Goal: Register for event/course

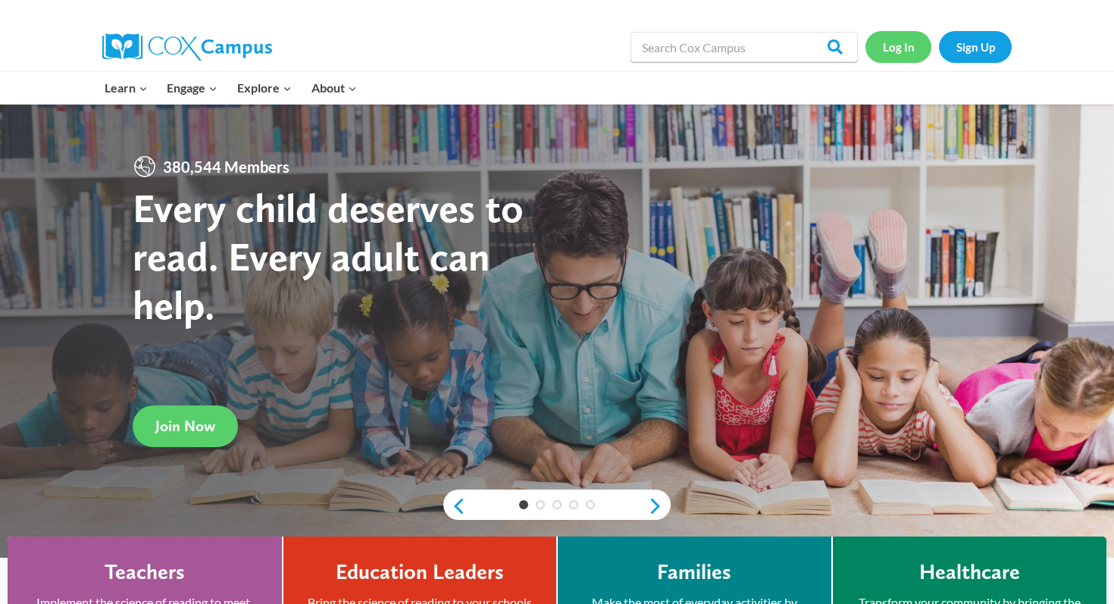
click at [902, 49] on link "Log In" at bounding box center [898, 46] width 66 height 31
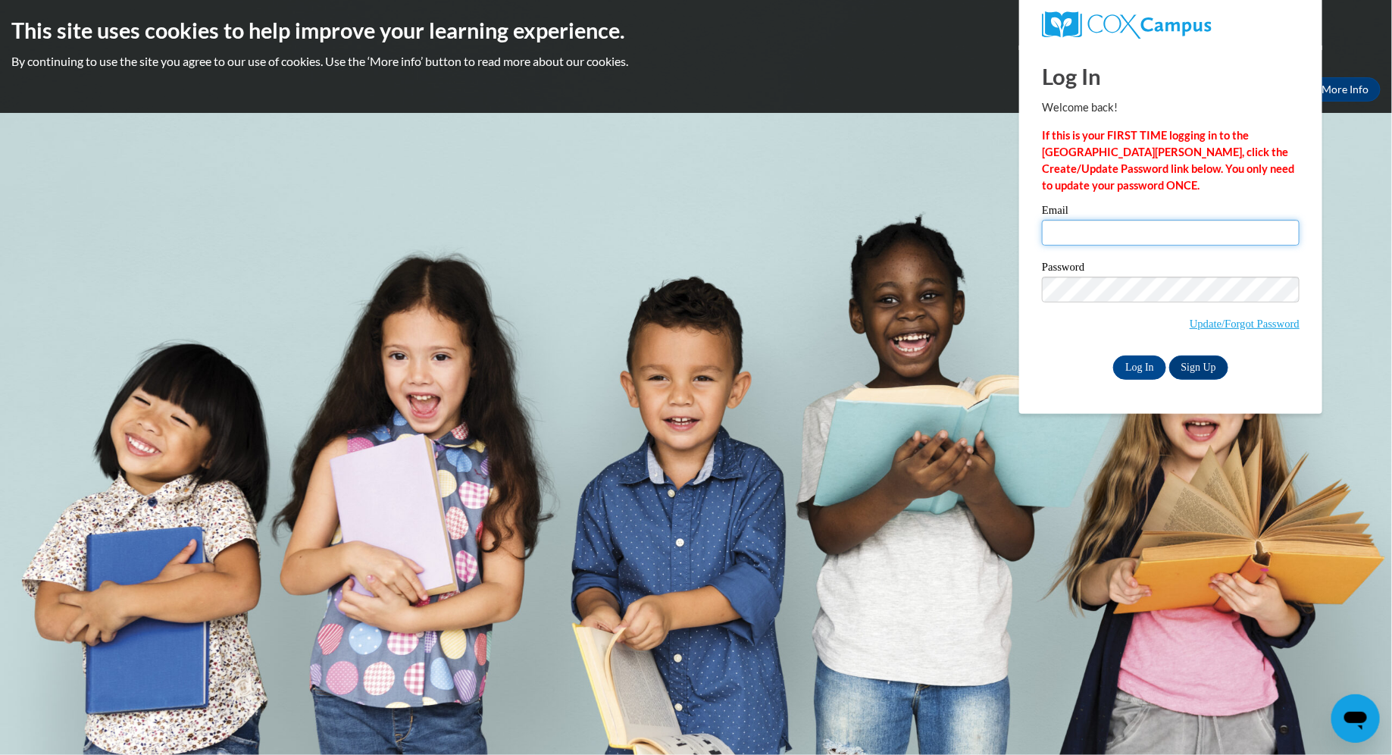
click at [1132, 237] on input "Email" at bounding box center [1171, 233] width 258 height 26
type input "lraebel@waukesha.k12.wi.us"
click at [1113, 355] on input "Log In" at bounding box center [1139, 367] width 53 height 24
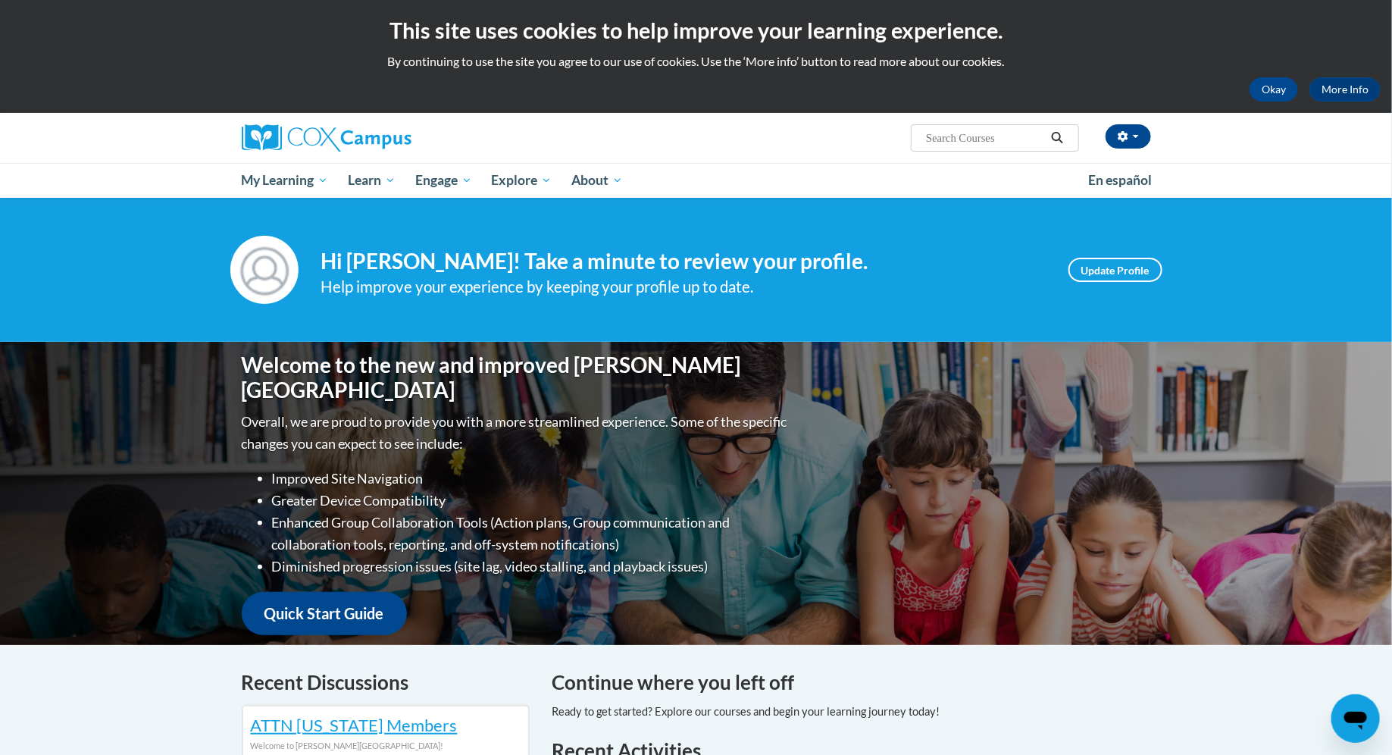
click at [974, 131] on input "Search..." at bounding box center [984, 138] width 121 height 18
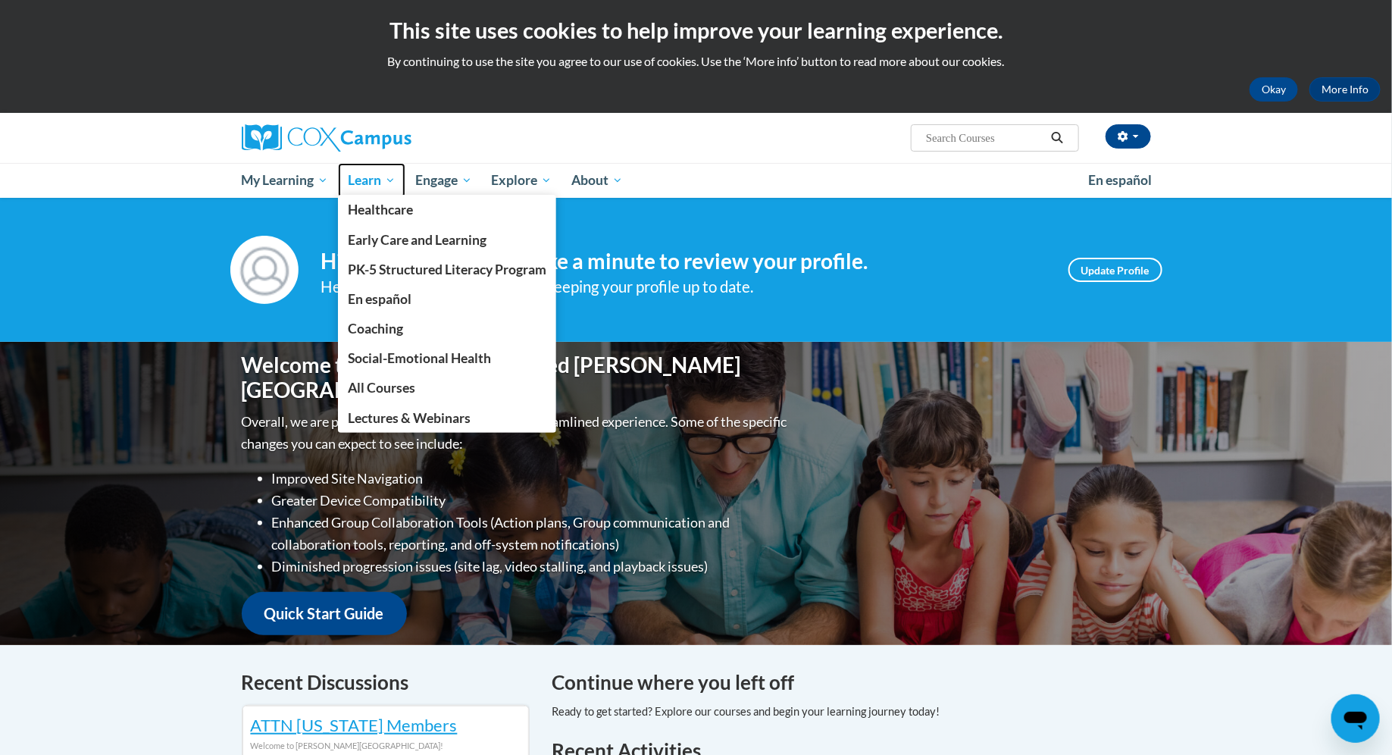
click at [351, 192] on link "Learn" at bounding box center [371, 180] width 67 height 35
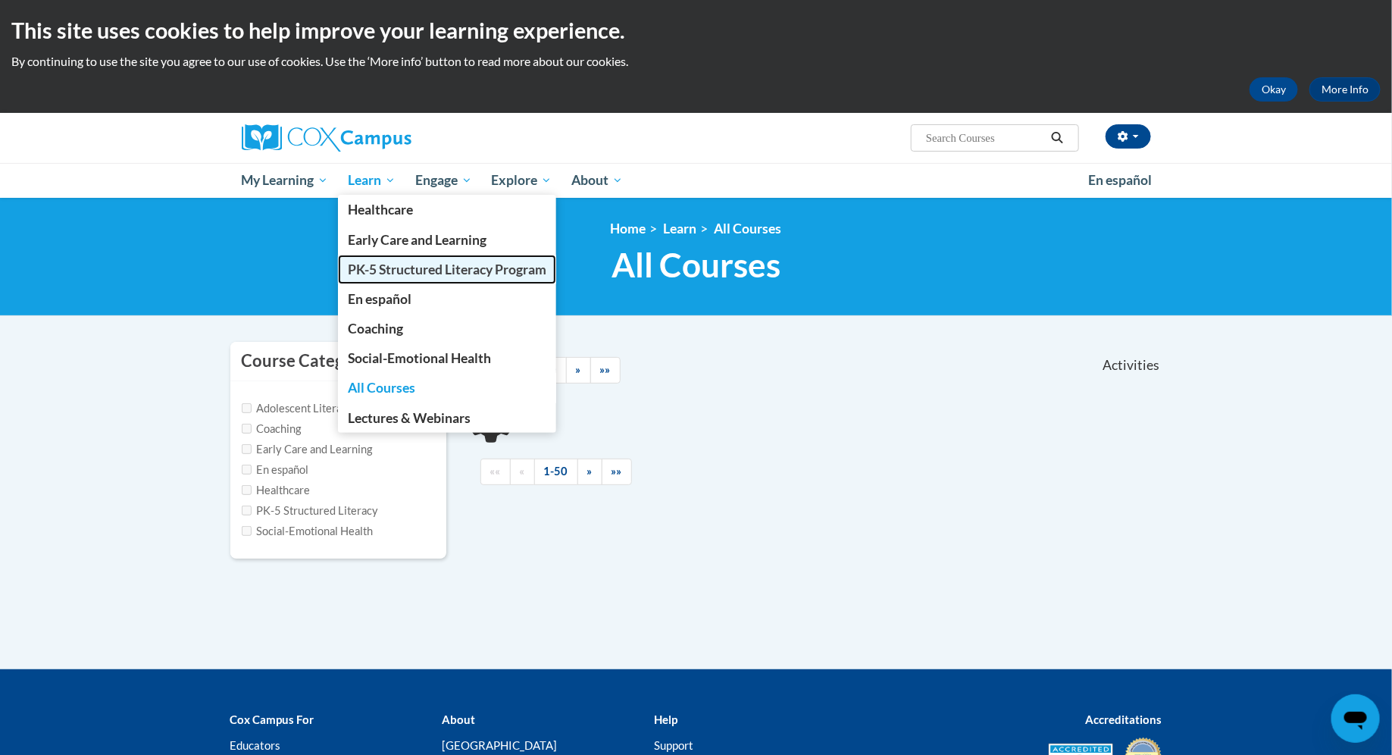
click at [408, 274] on span "PK-5 Structured Literacy Program" at bounding box center [447, 269] width 198 height 16
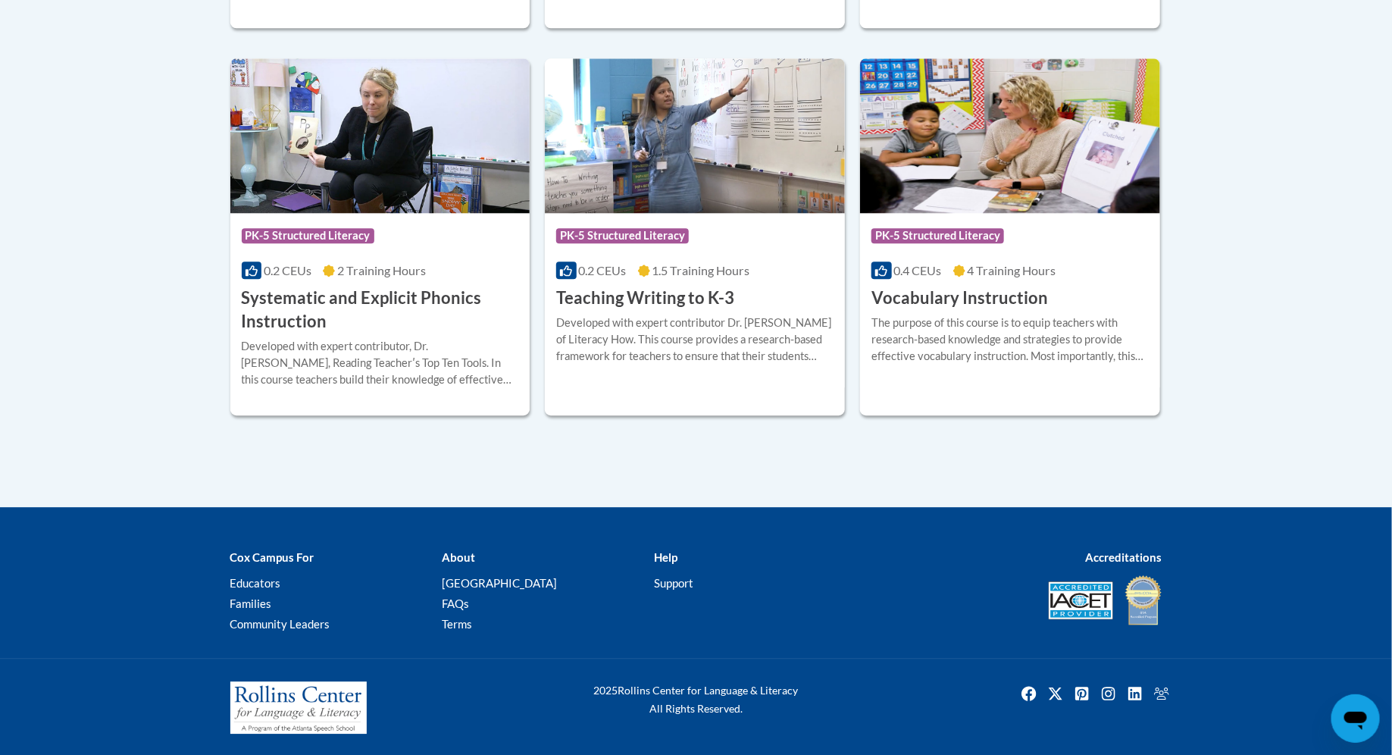
scroll to position [1737, 0]
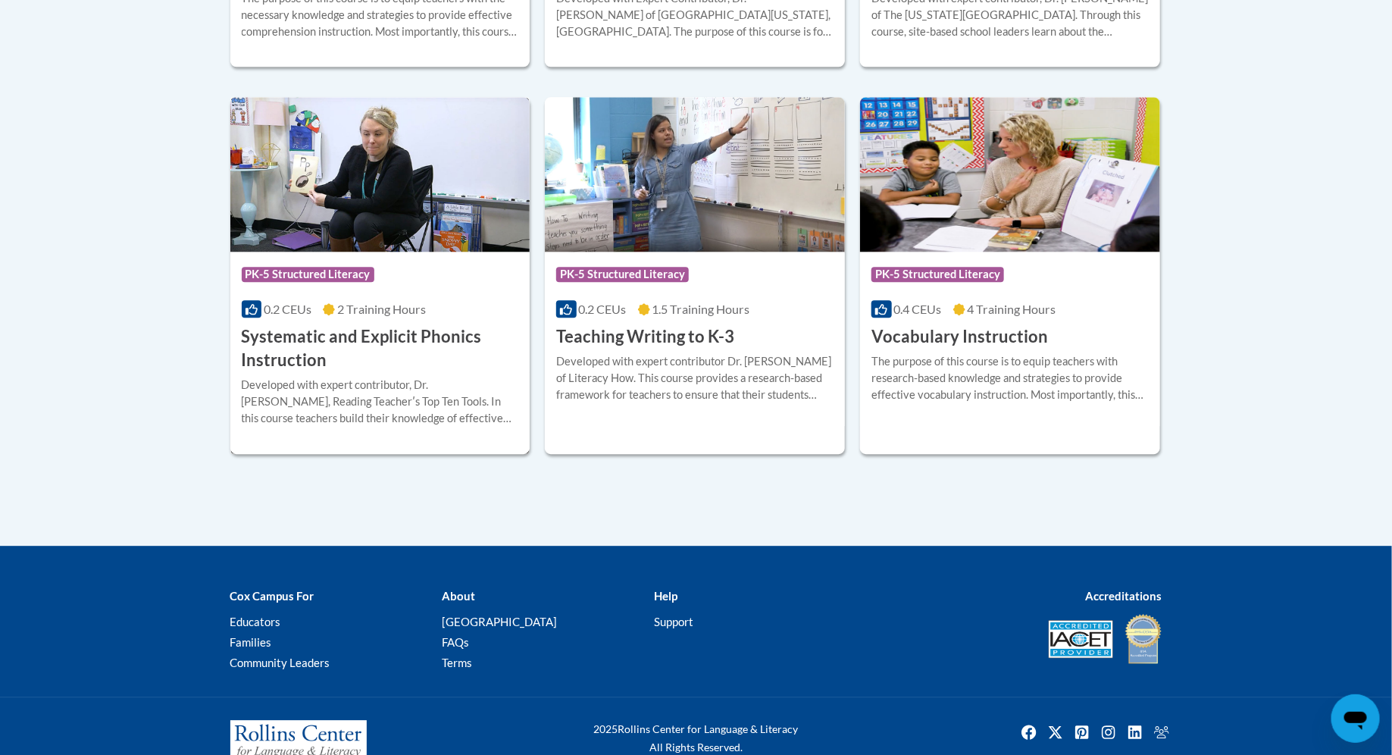
click at [438, 336] on h3 "Systematic and Explicit Phonics Instruction" at bounding box center [380, 348] width 277 height 47
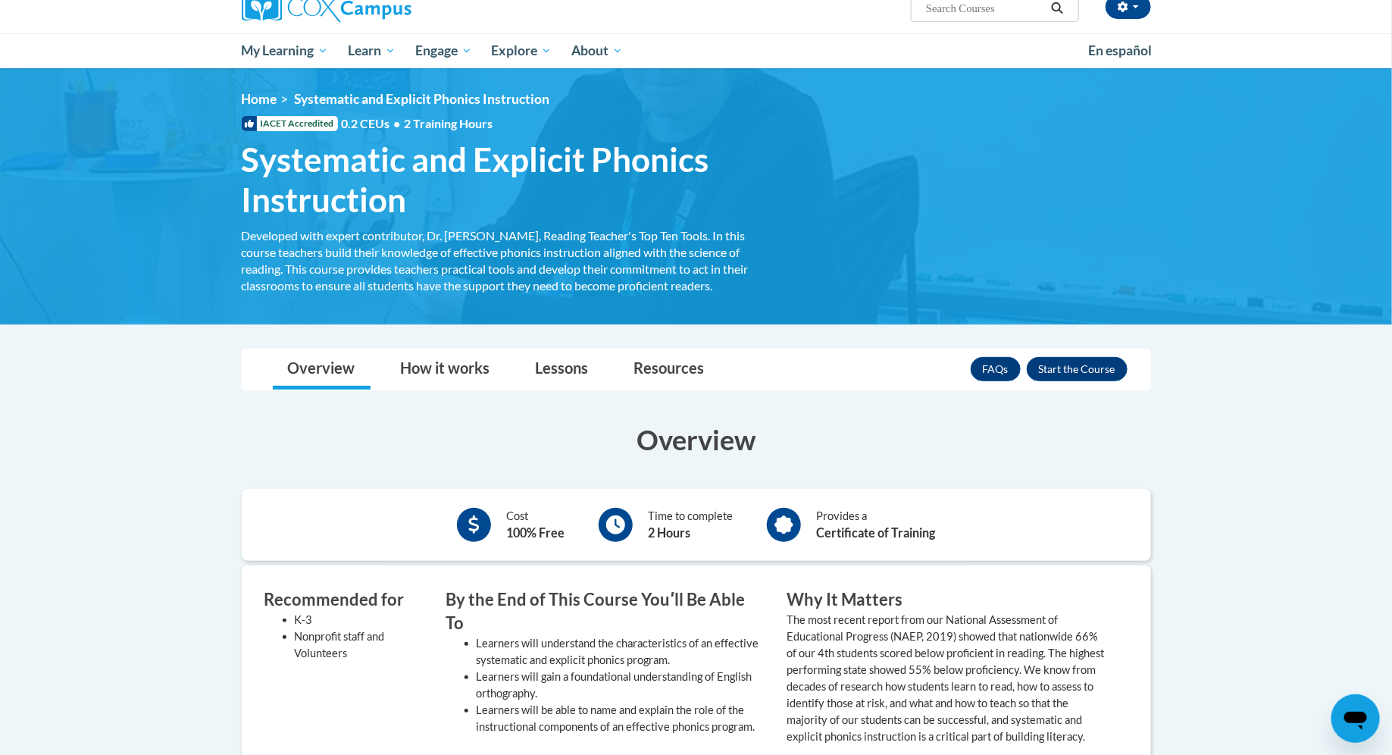
scroll to position [127, 0]
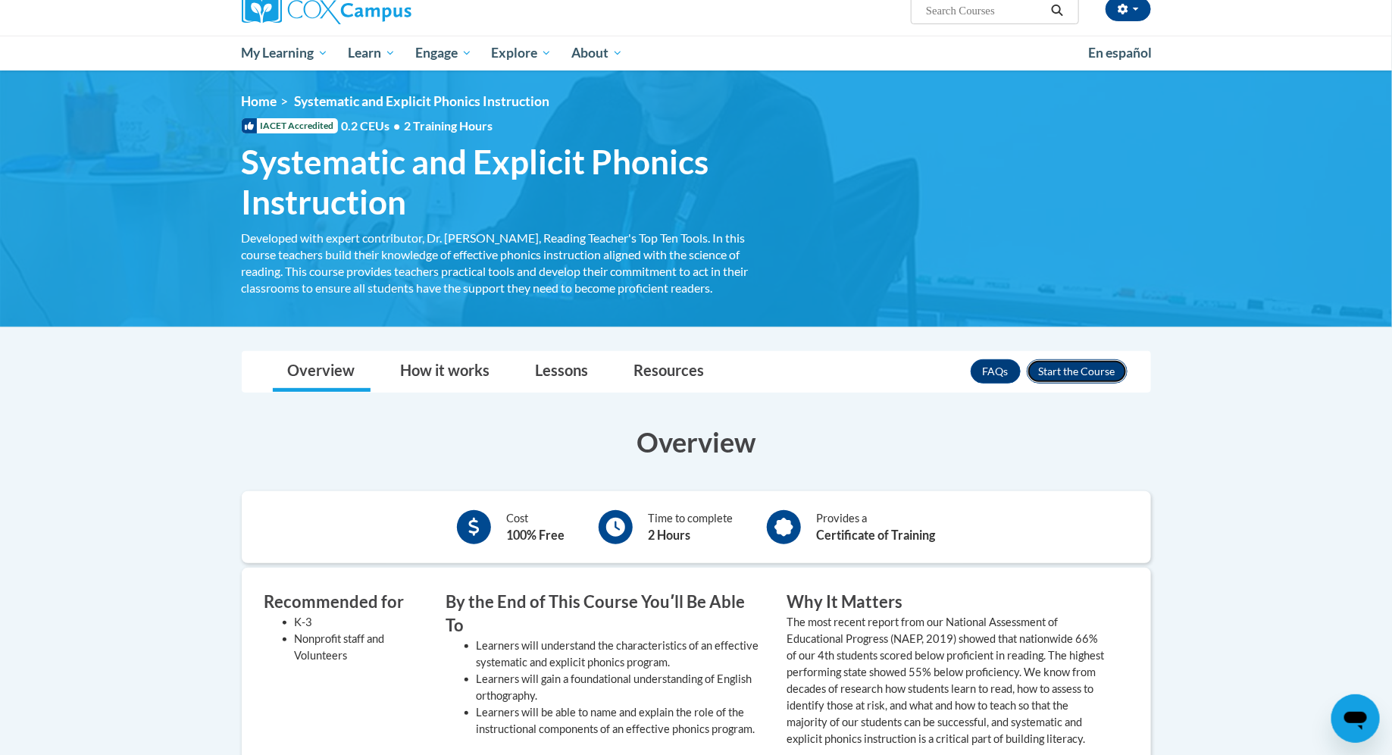
click at [1089, 376] on button "Enroll" at bounding box center [1077, 371] width 101 height 24
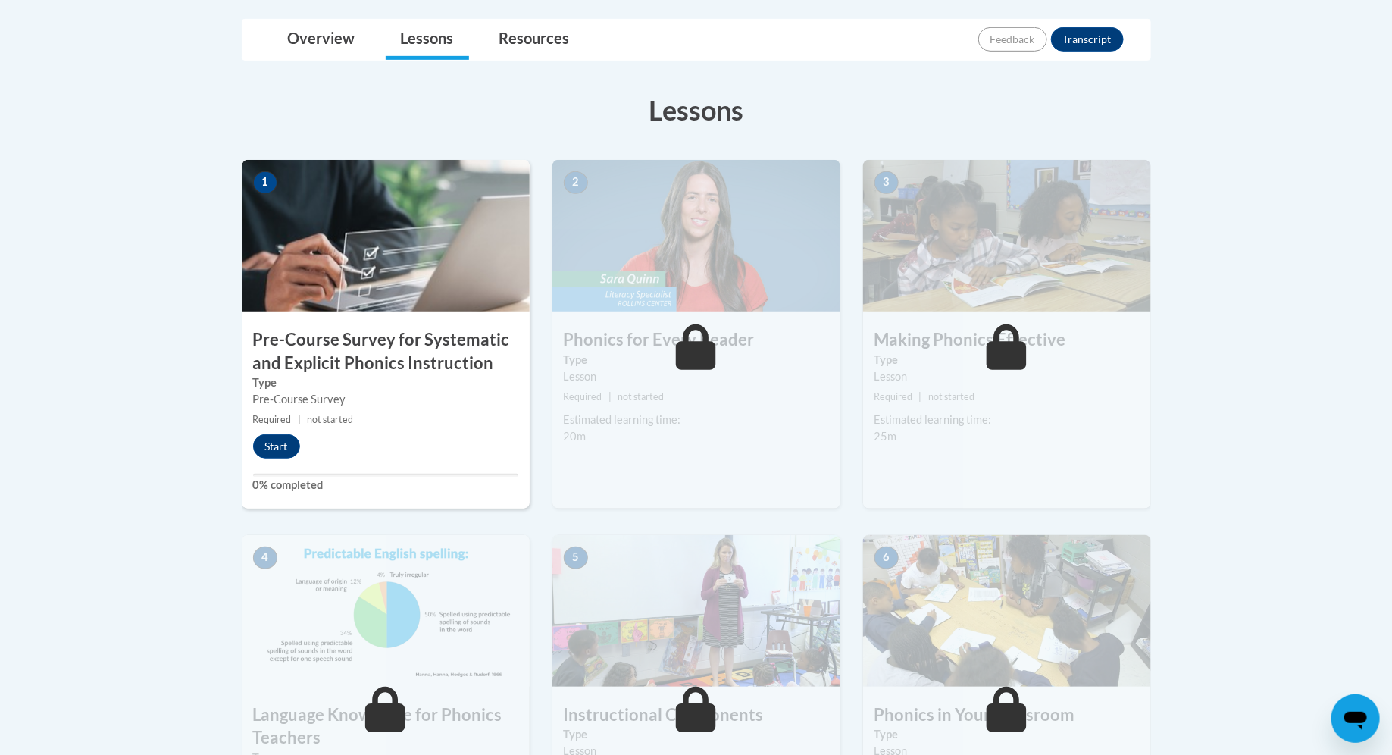
scroll to position [356, 0]
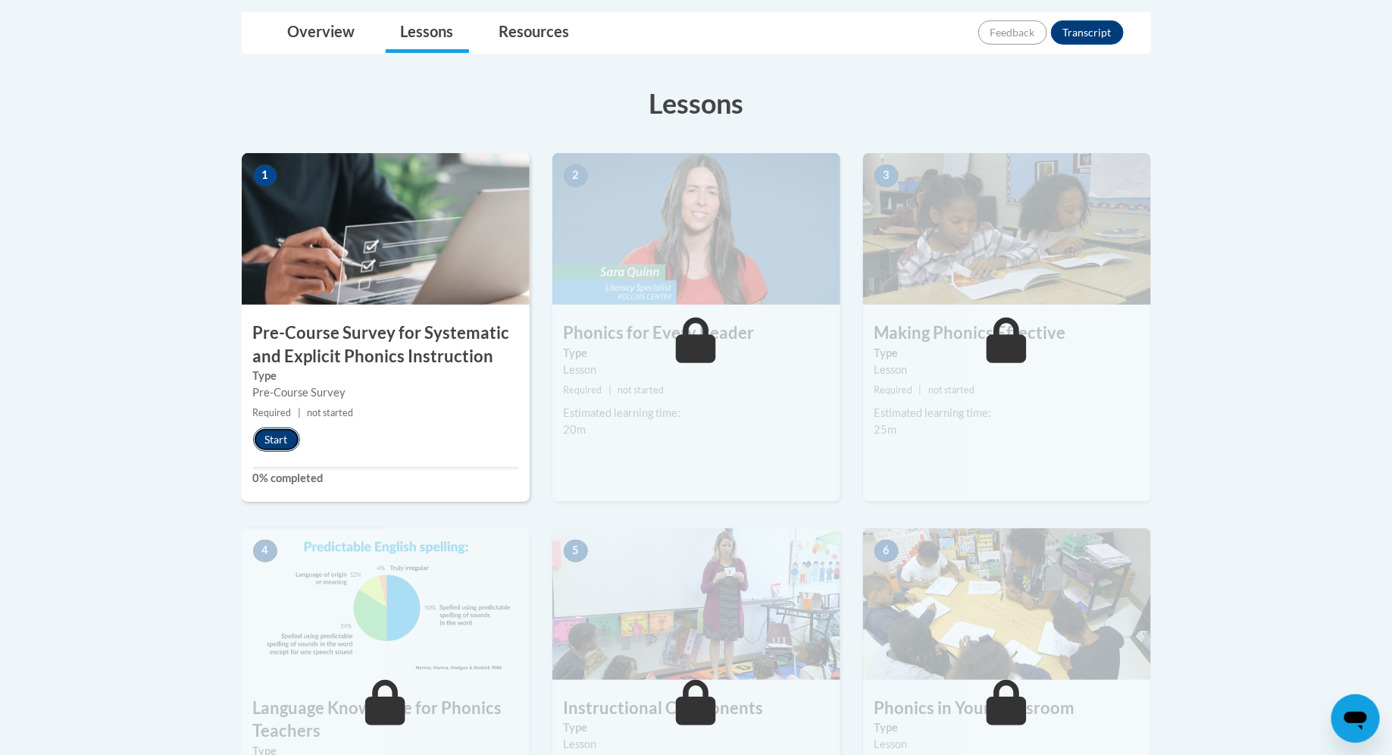
click at [280, 436] on button "Start" at bounding box center [276, 439] width 47 height 24
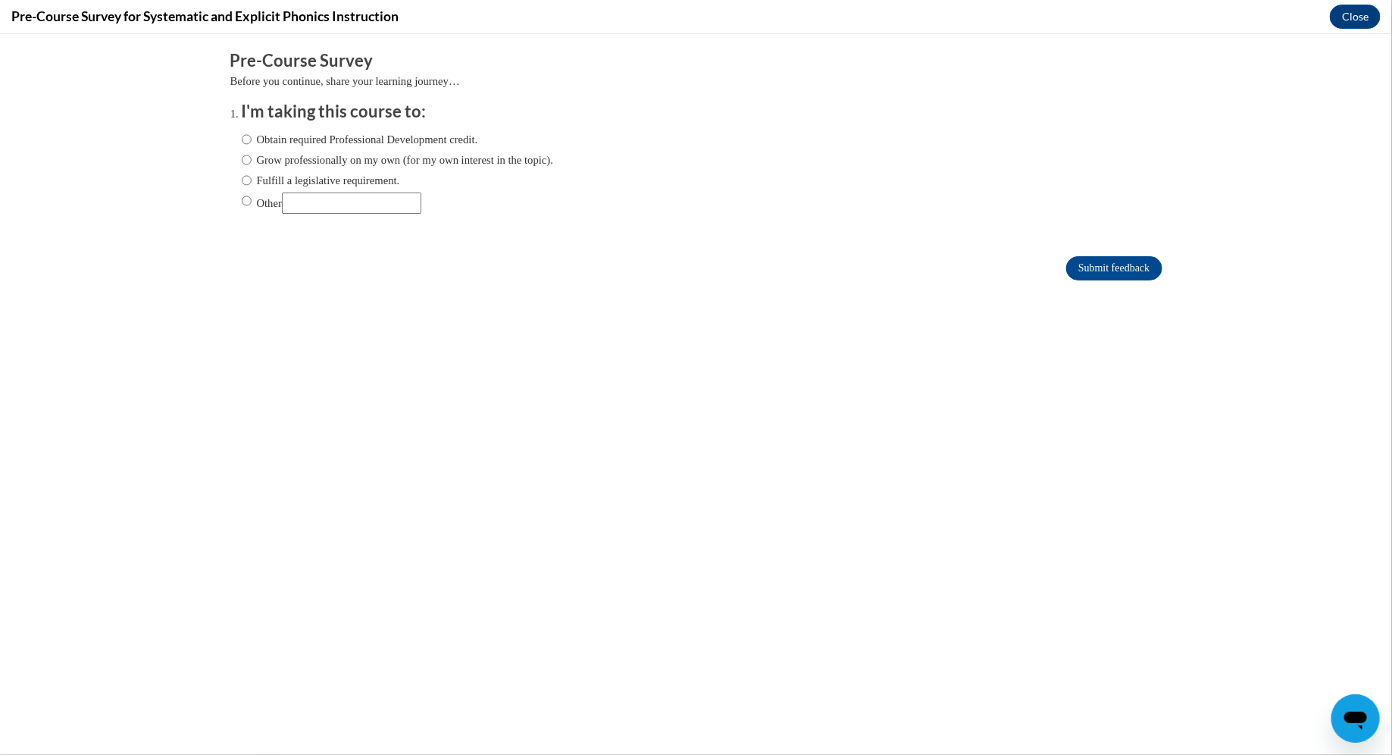
scroll to position [0, 0]
click at [289, 190] on div "Obtain required Professional Development credit. Grow professionally on my own …" at bounding box center [398, 172] width 312 height 98
click at [268, 180] on label "Fulfill a legislative requirement." at bounding box center [321, 179] width 158 height 17
click at [252, 180] on input "Fulfill a legislative requirement." at bounding box center [247, 179] width 10 height 17
radio input "true"
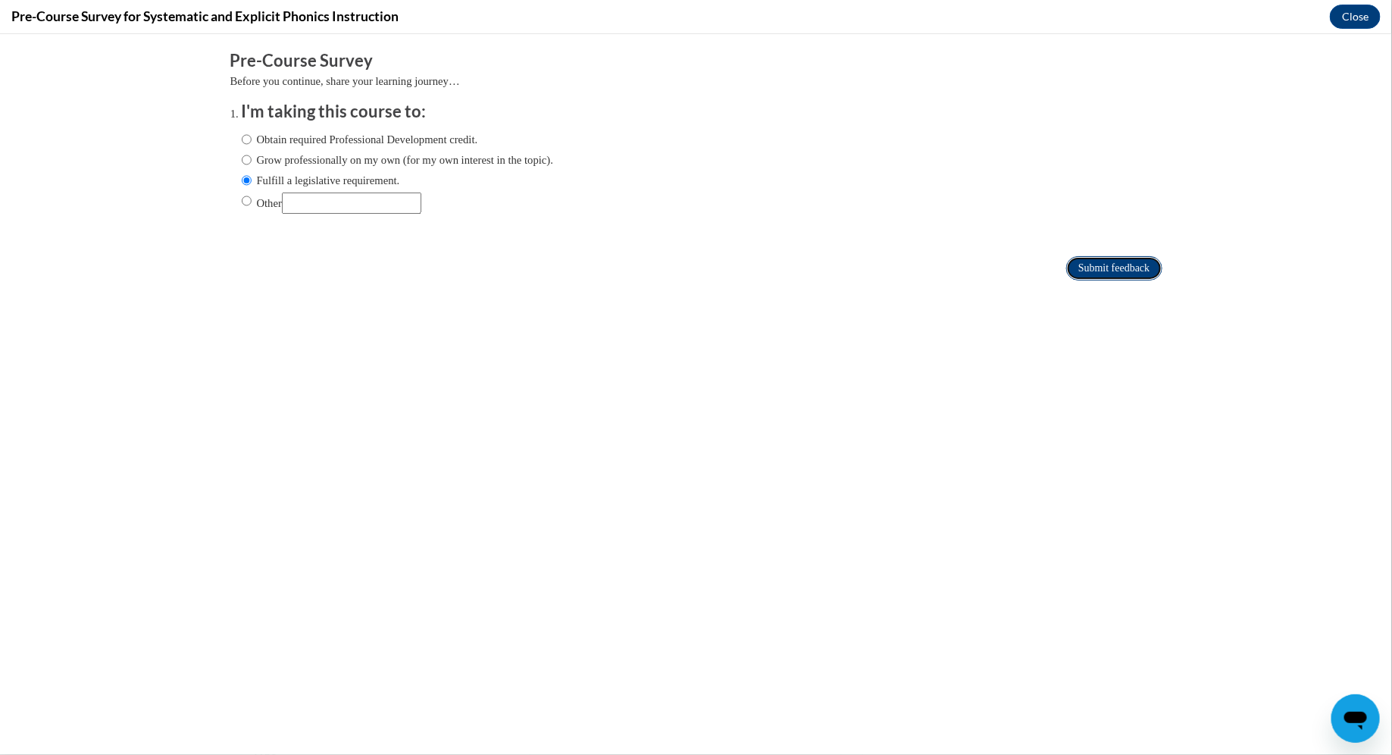
click at [1127, 270] on input "Submit feedback" at bounding box center [1113, 267] width 95 height 24
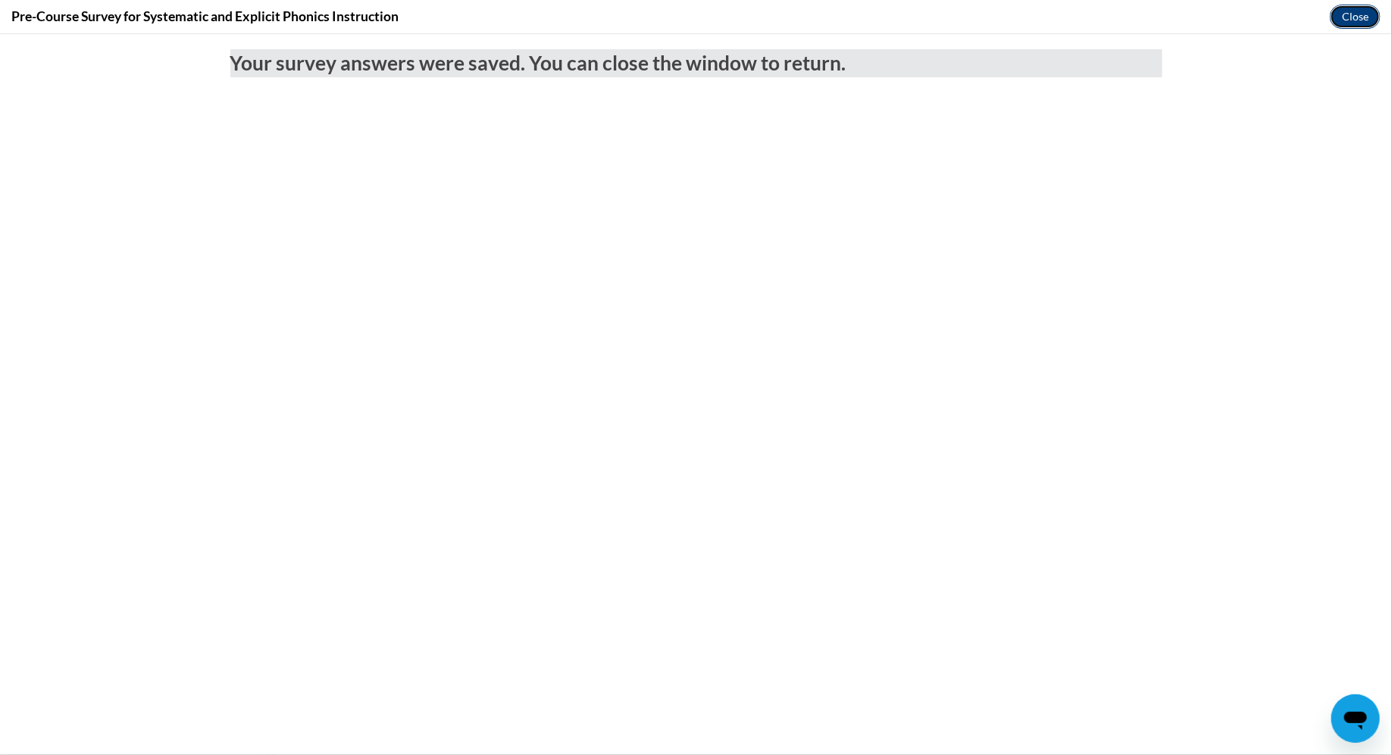
click at [1360, 22] on button "Close" at bounding box center [1355, 17] width 51 height 24
